Goal: Navigation & Orientation: Find specific page/section

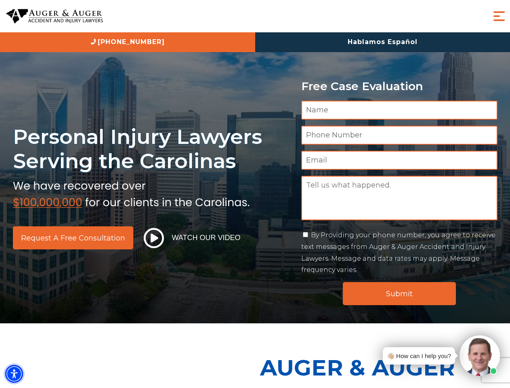
click at [14, 374] on img "Accessibility Menu" at bounding box center [14, 374] width 18 height 18
